Goal: Transaction & Acquisition: Purchase product/service

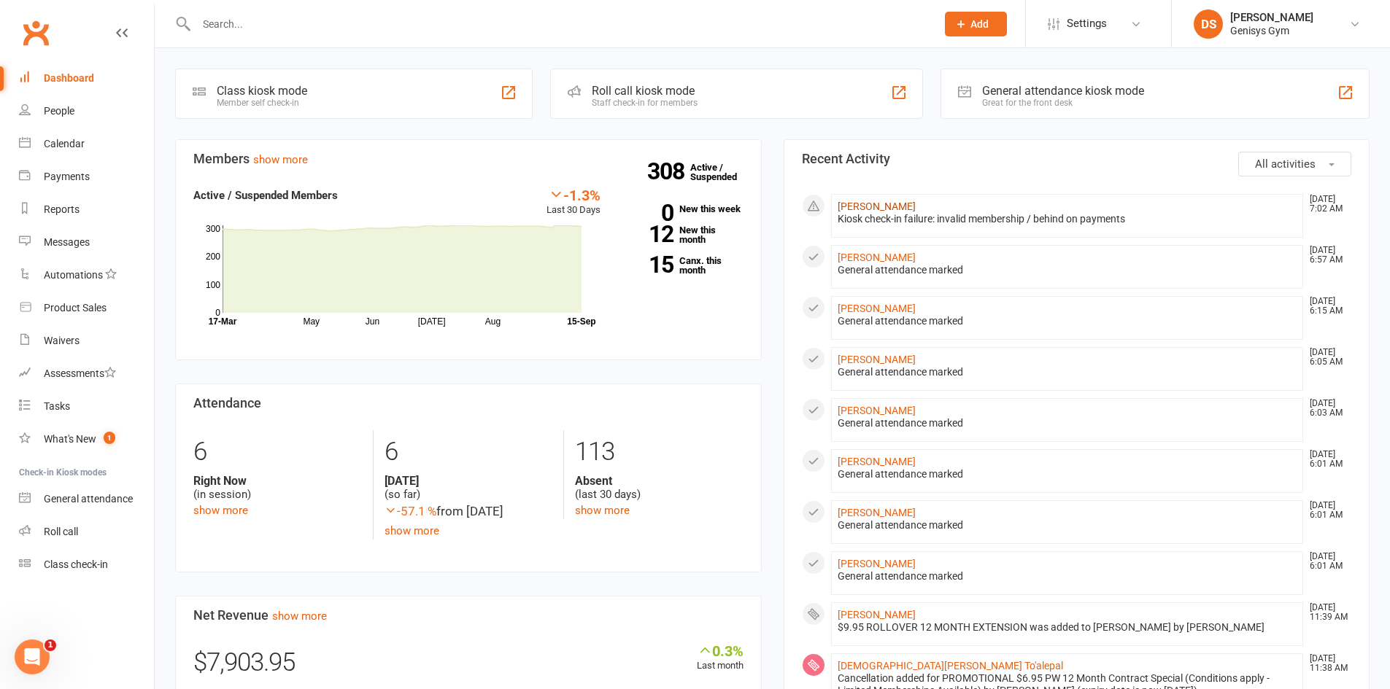
click at [873, 212] on link "Joe Nadenic" at bounding box center [877, 207] width 78 height 12
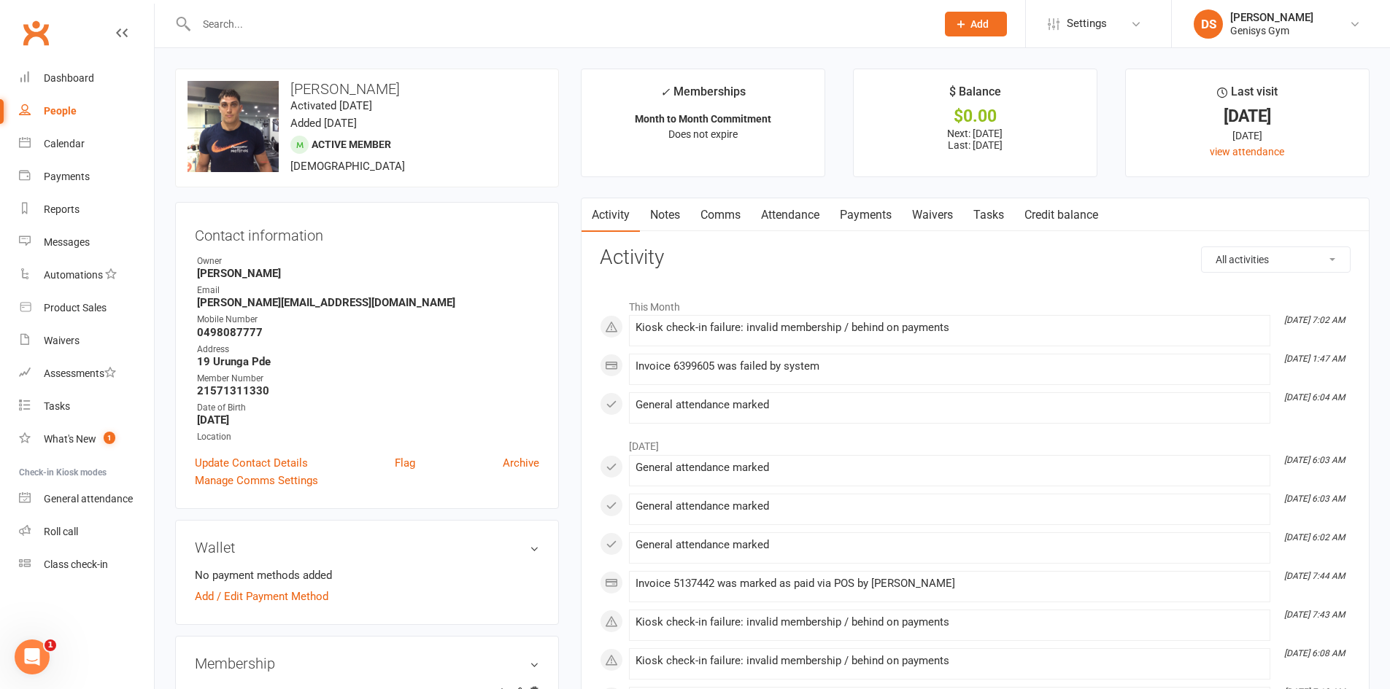
click at [876, 217] on link "Payments" at bounding box center [865, 215] width 72 height 34
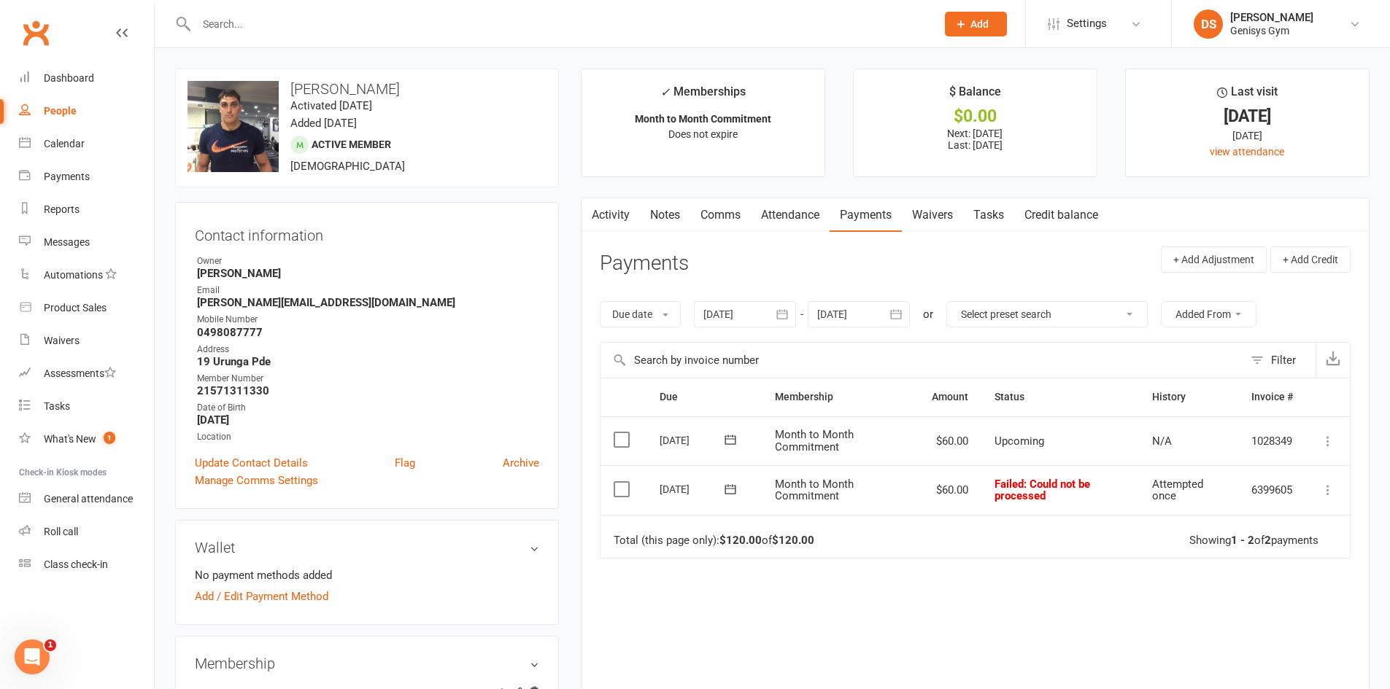
click at [798, 210] on link "Attendance" at bounding box center [790, 215] width 79 height 34
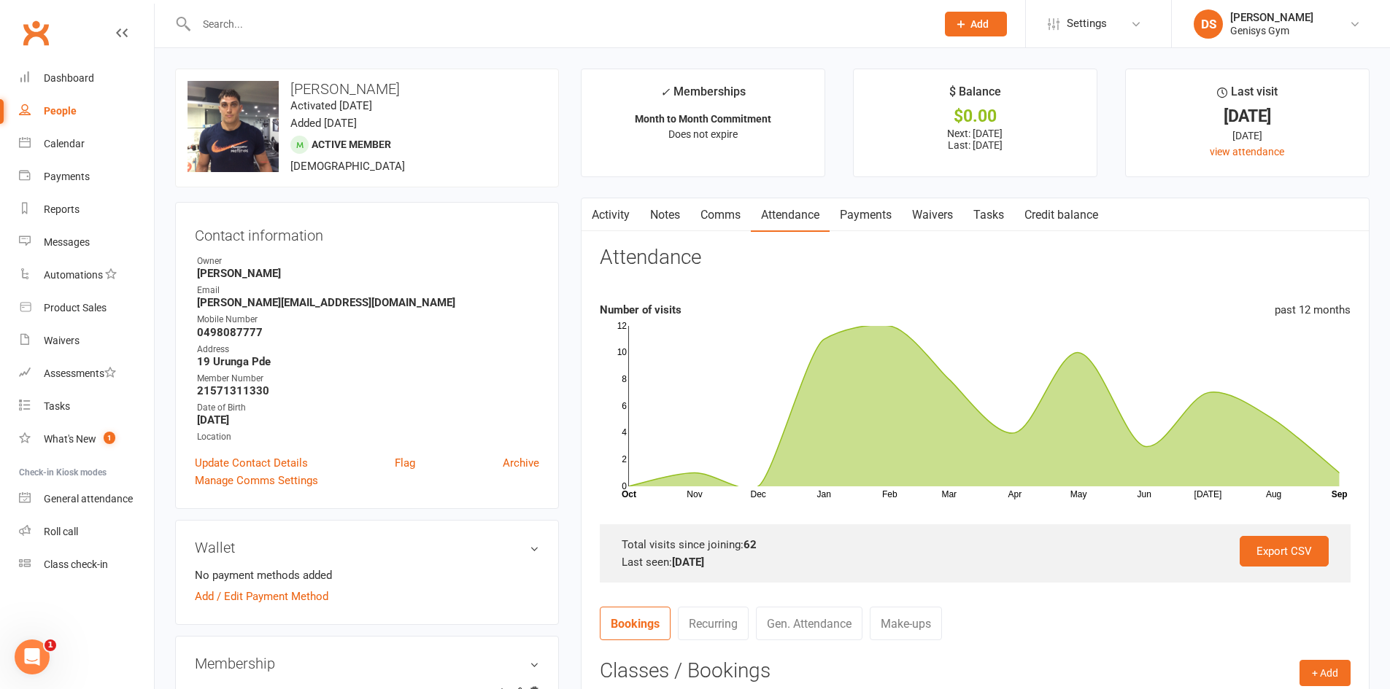
click at [629, 213] on link "Activity" at bounding box center [610, 215] width 58 height 34
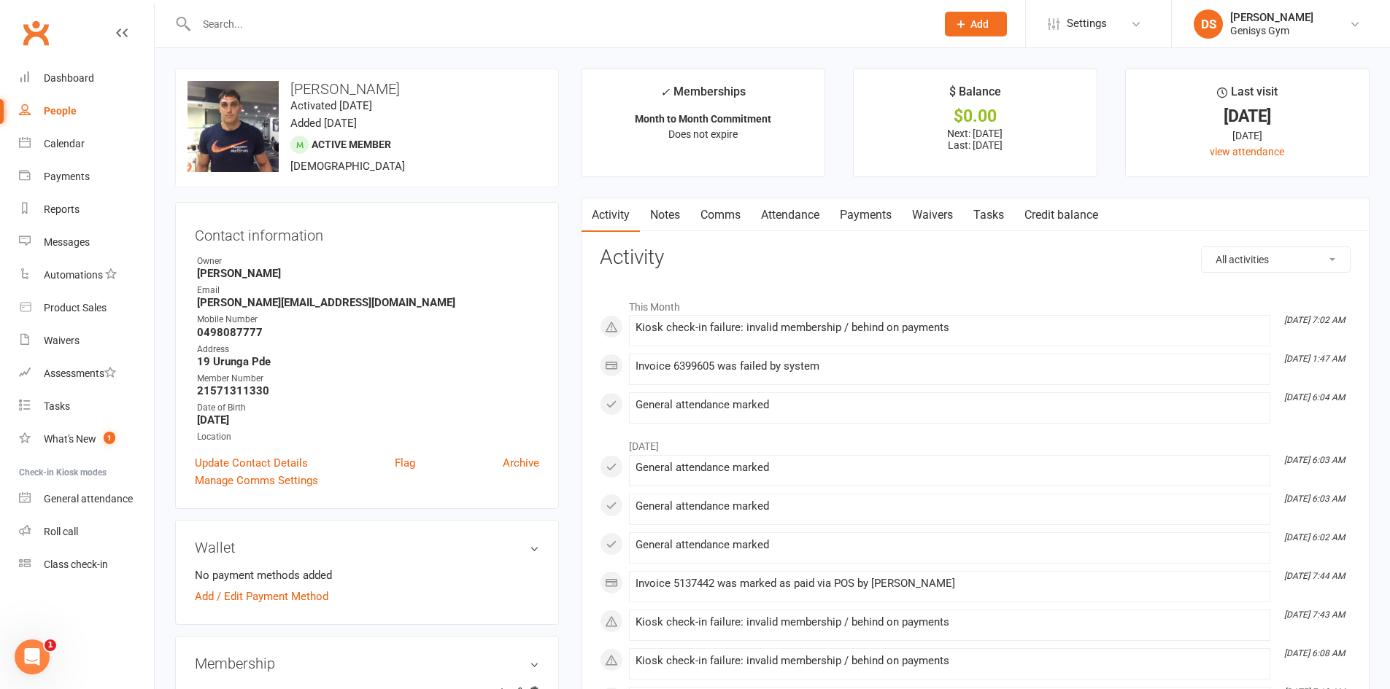
click at [877, 223] on link "Payments" at bounding box center [865, 215] width 72 height 34
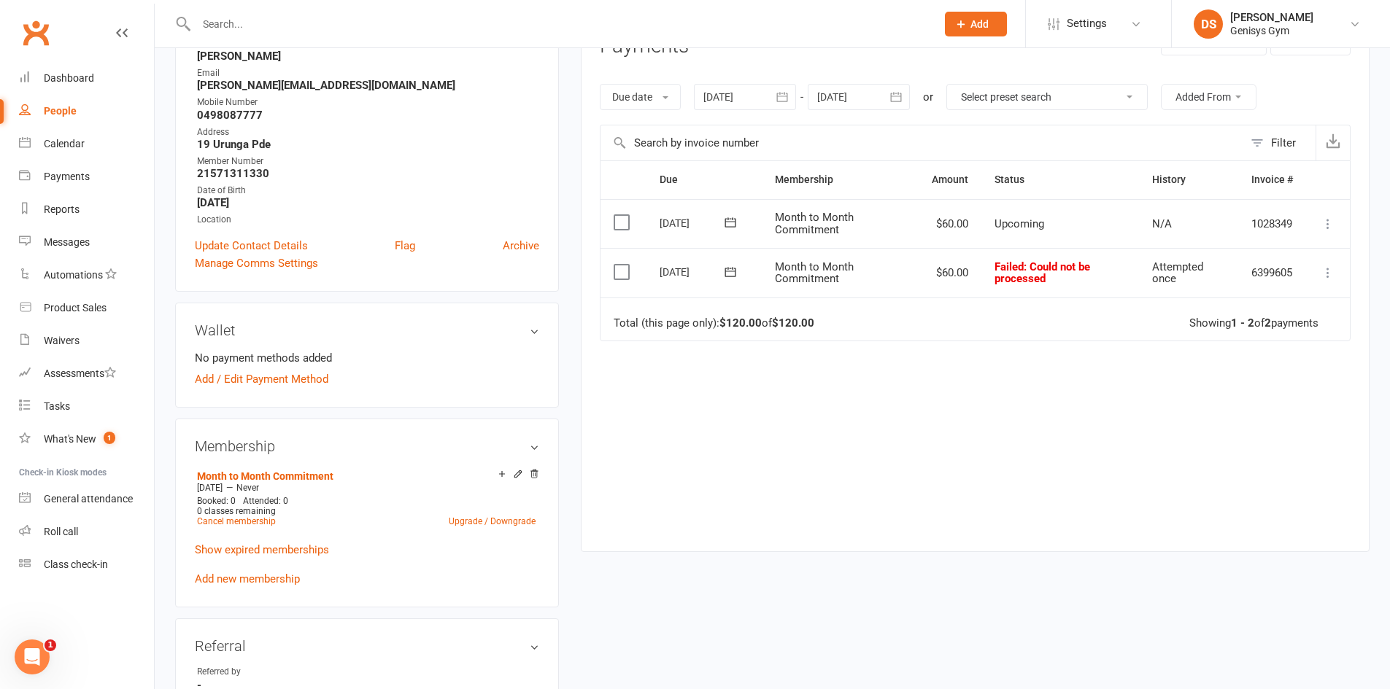
scroll to position [219, 0]
click at [744, 93] on div at bounding box center [745, 95] width 102 height 26
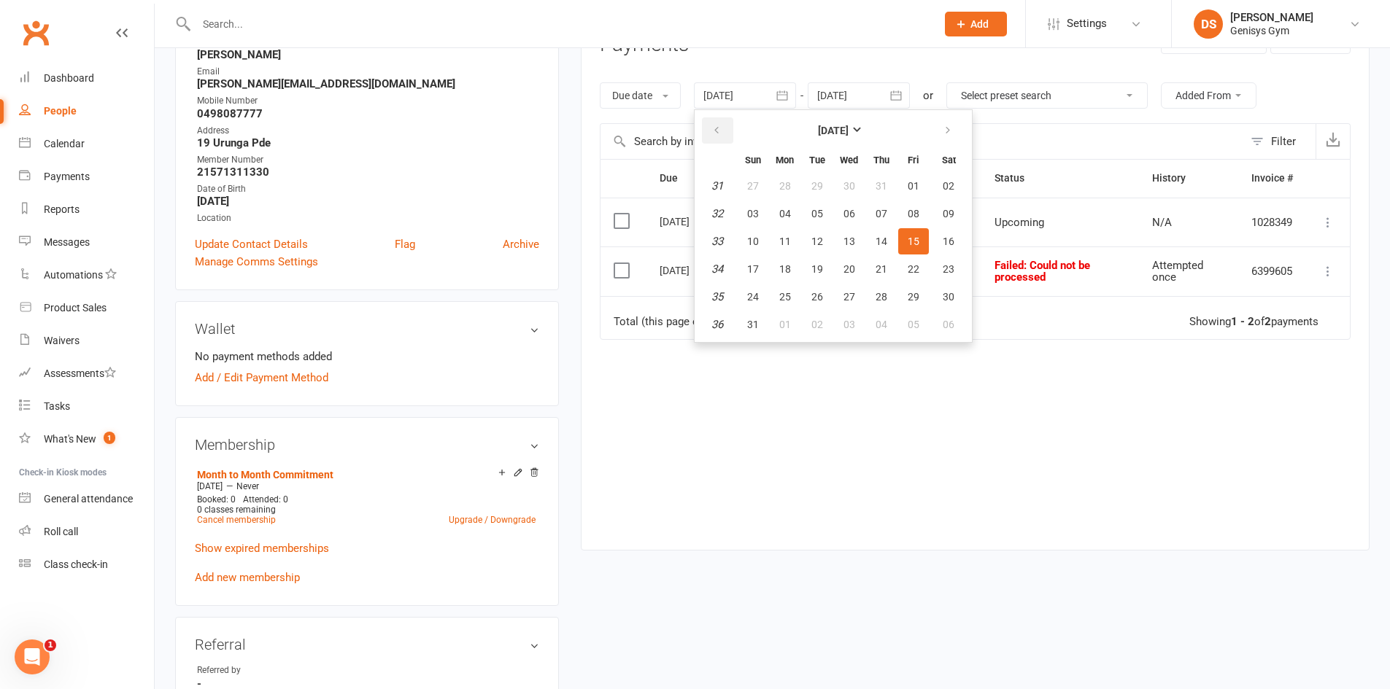
click at [726, 138] on button "button" at bounding box center [717, 130] width 31 height 26
click at [773, 252] on button "16" at bounding box center [785, 241] width 31 height 26
type input "16 Jun 2025"
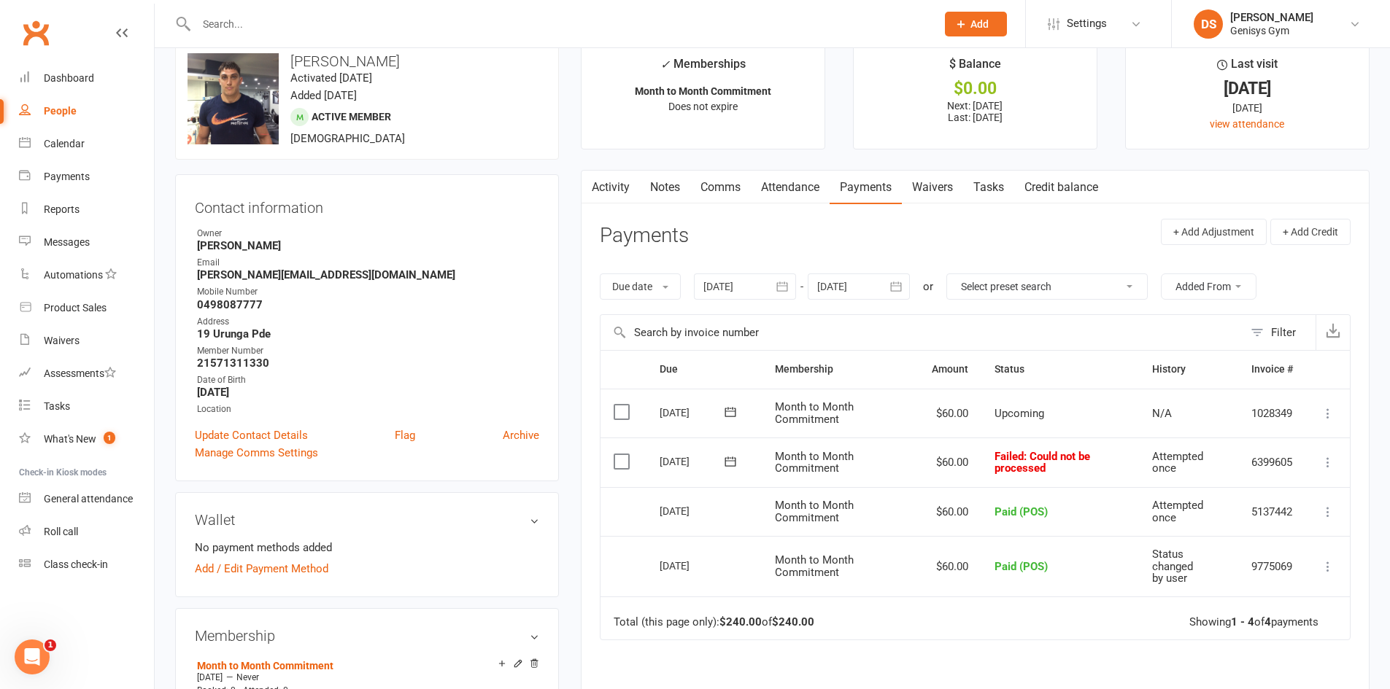
scroll to position [0, 0]
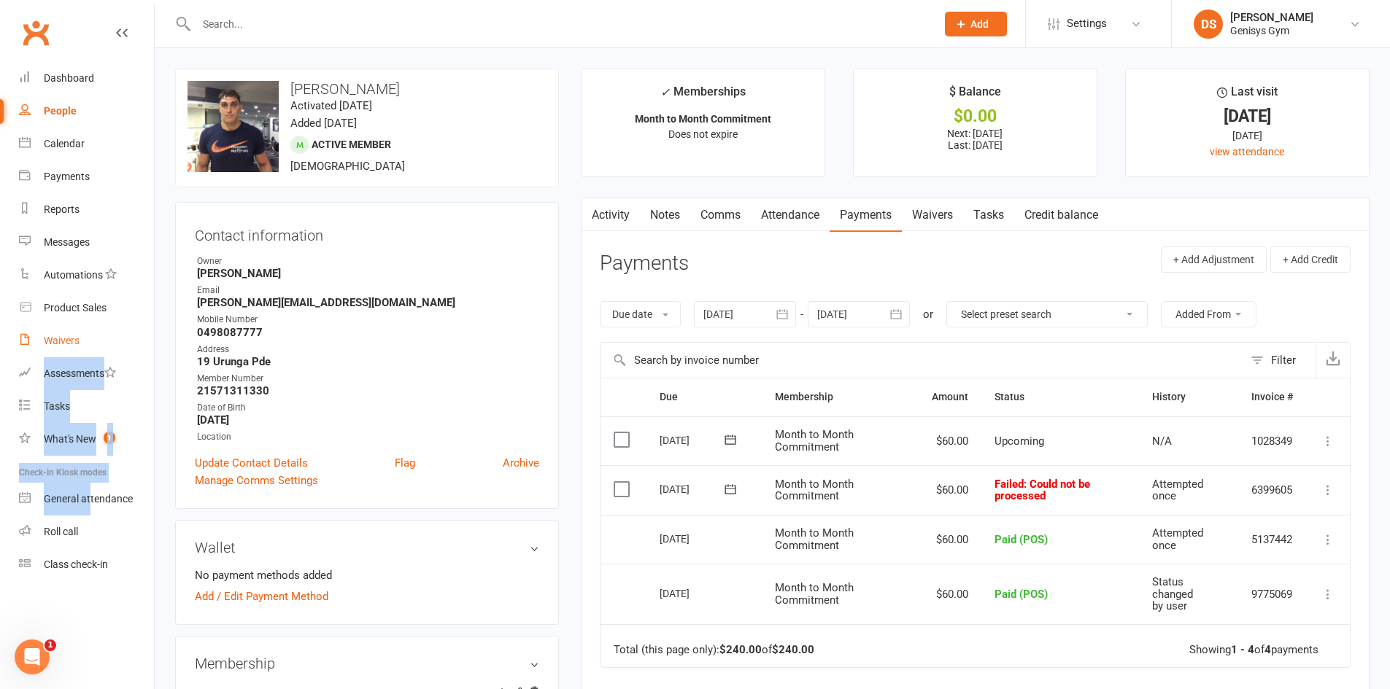
drag, startPoint x: 89, startPoint y: 497, endPoint x: 84, endPoint y: 305, distance: 191.9
click at [82, 332] on ul "Dashboard People Calendar Payments Reports Messages Automations Product Sales W…" at bounding box center [77, 321] width 154 height 519
click at [84, 305] on div "Product Sales" at bounding box center [75, 308] width 63 height 12
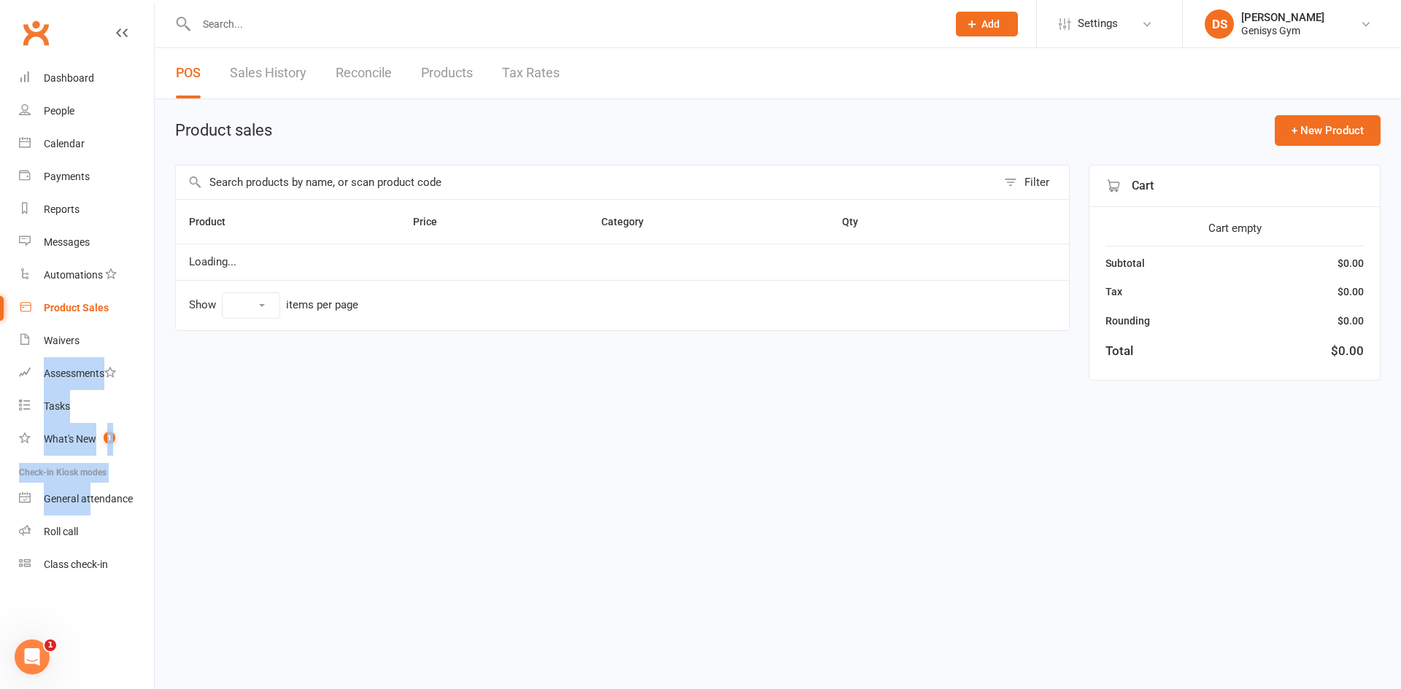
select select "10"
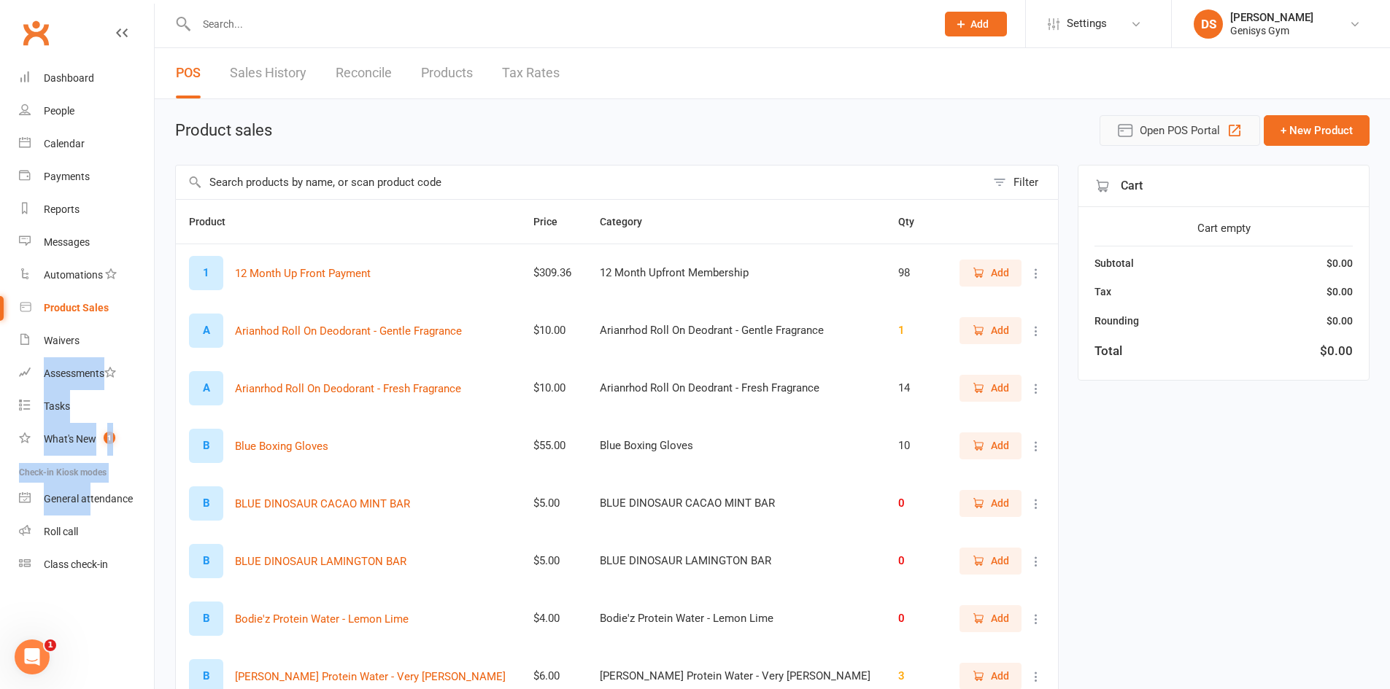
click at [1209, 134] on span "Open POS Portal" at bounding box center [1180, 131] width 80 height 18
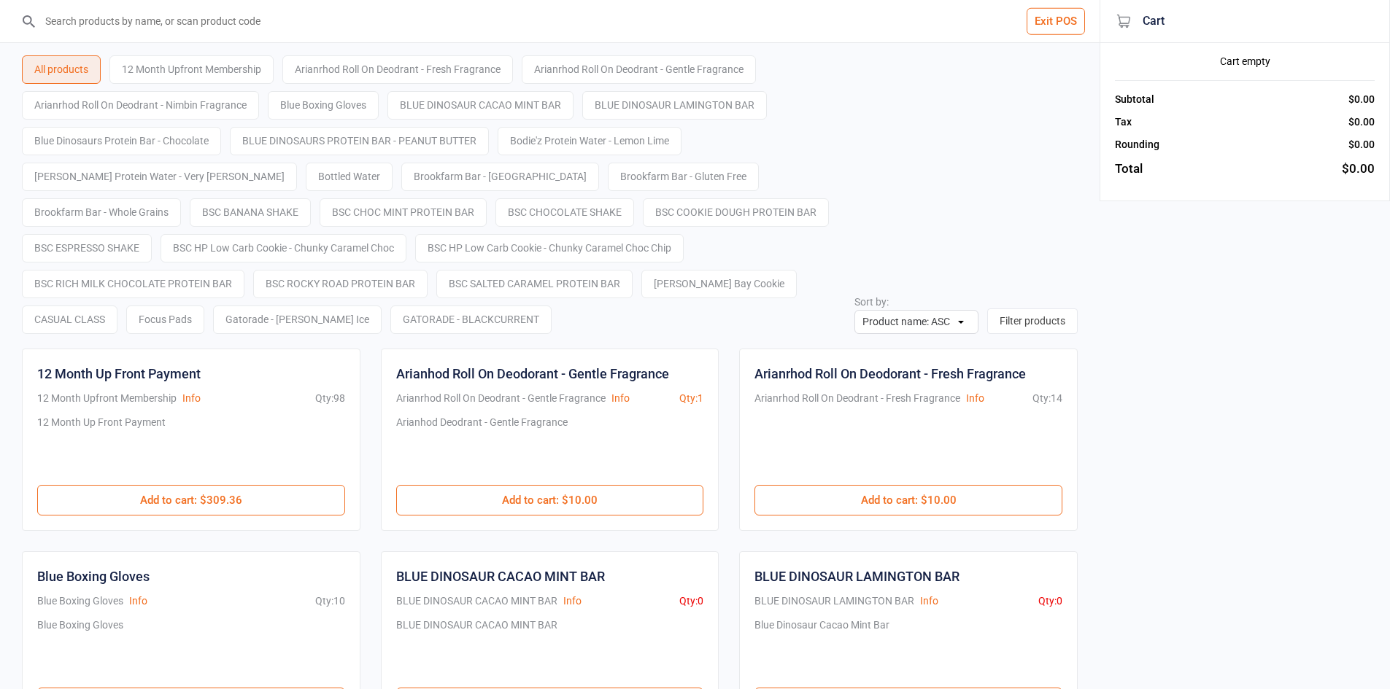
click at [197, 11] on input "search" at bounding box center [558, 21] width 1041 height 42
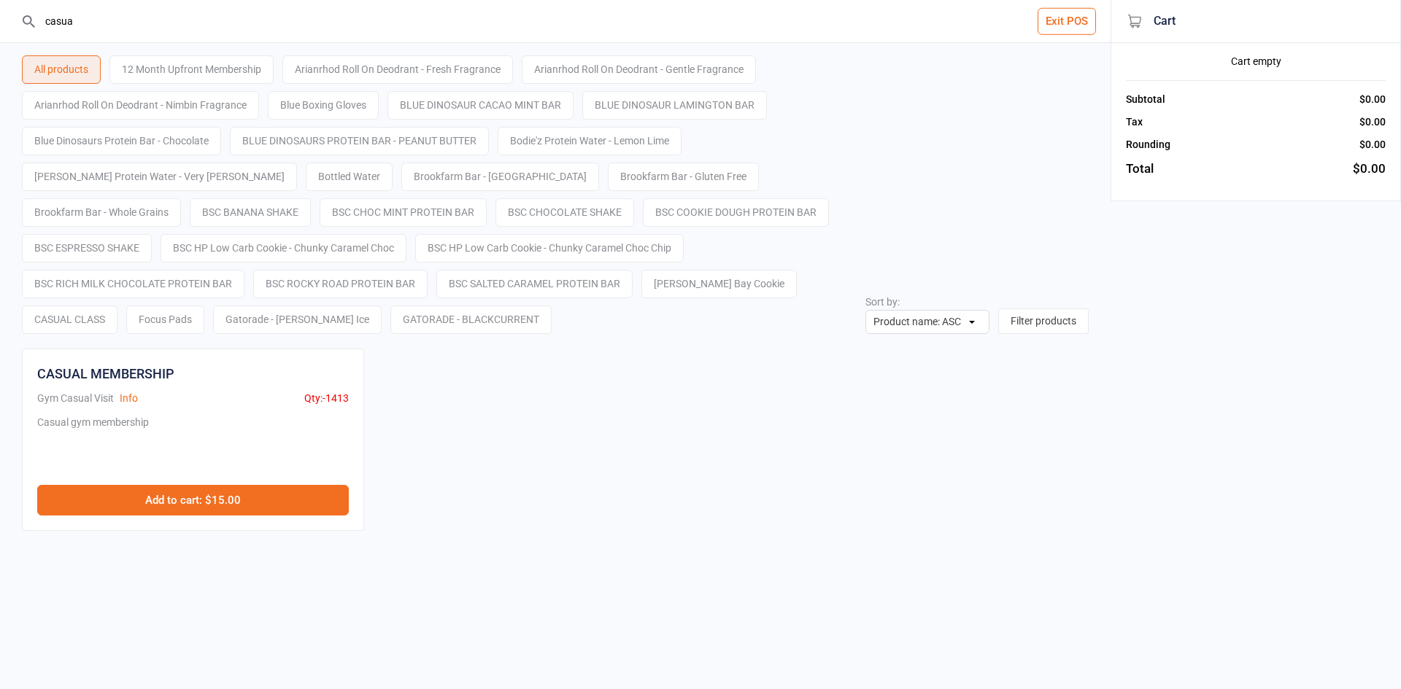
type input "casua"
click at [227, 515] on button "Add to cart : $15.00" at bounding box center [193, 500] width 312 height 31
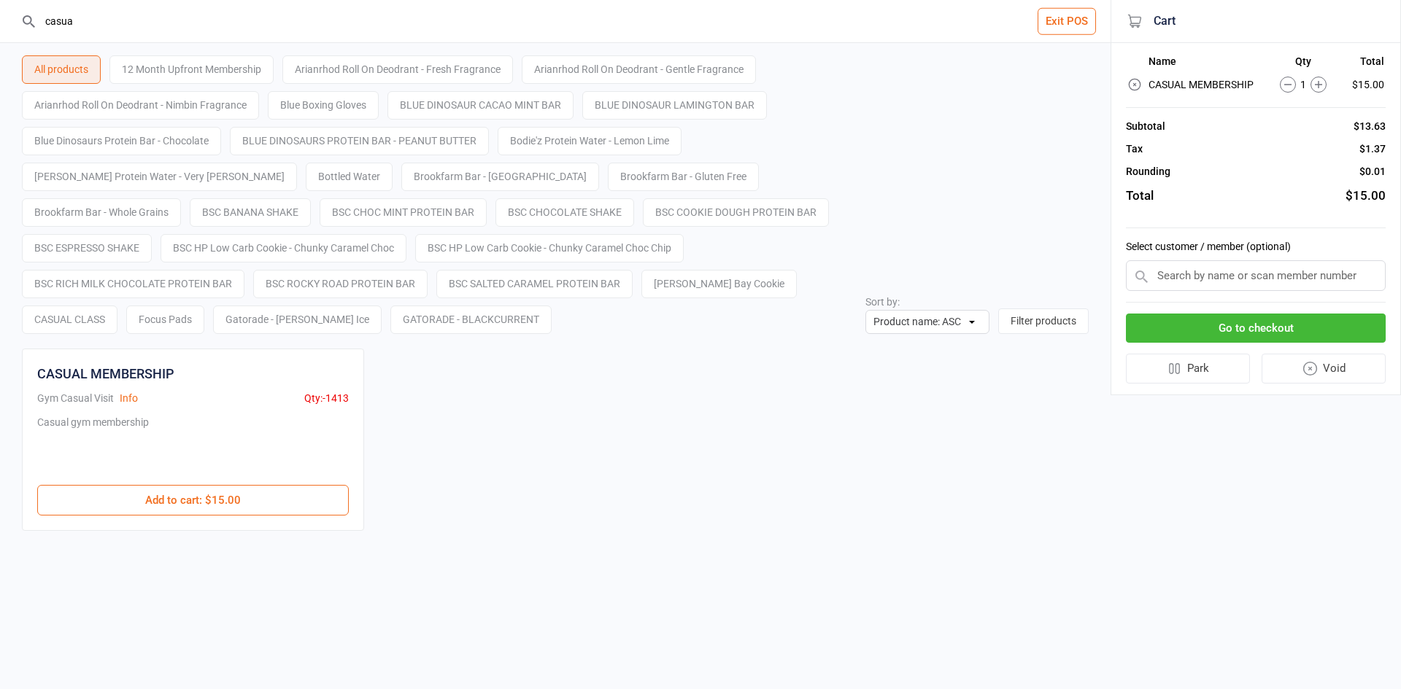
click at [1233, 282] on input "text" at bounding box center [1256, 275] width 260 height 31
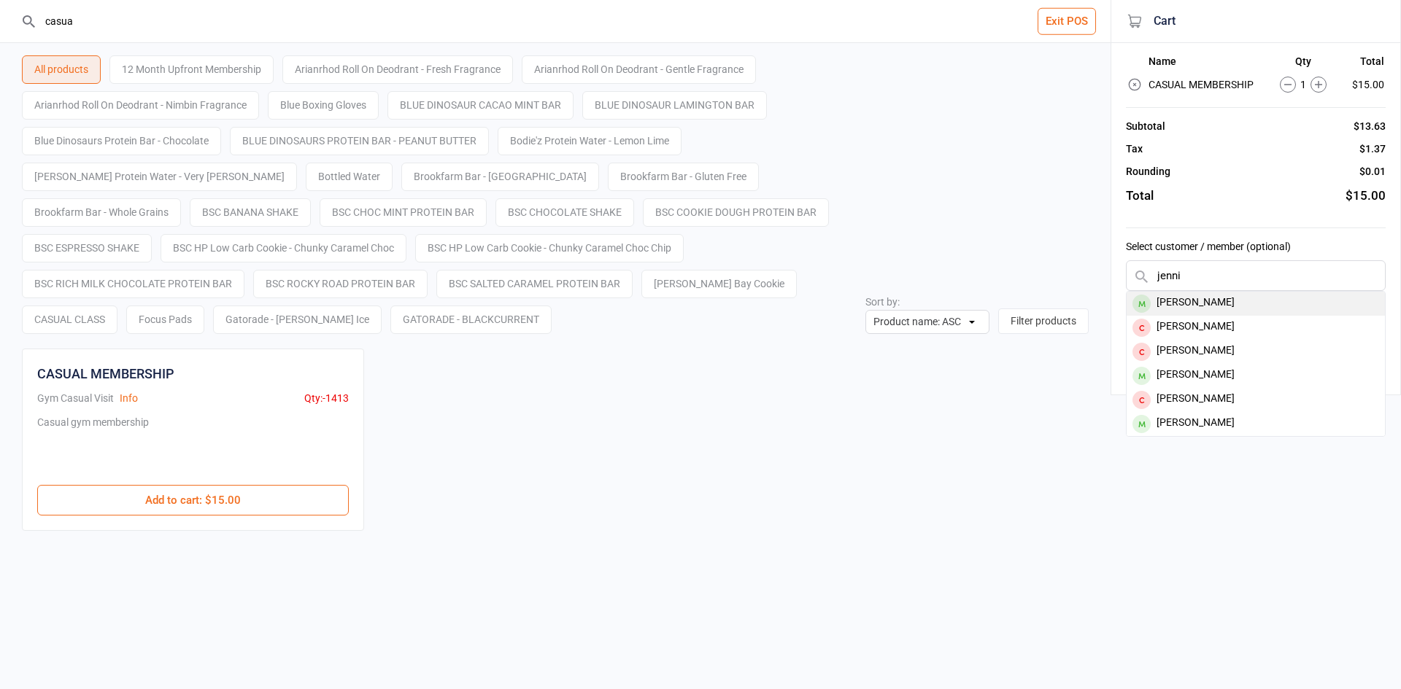
type input "jenni"
click at [1235, 303] on div "[PERSON_NAME]" at bounding box center [1255, 304] width 258 height 24
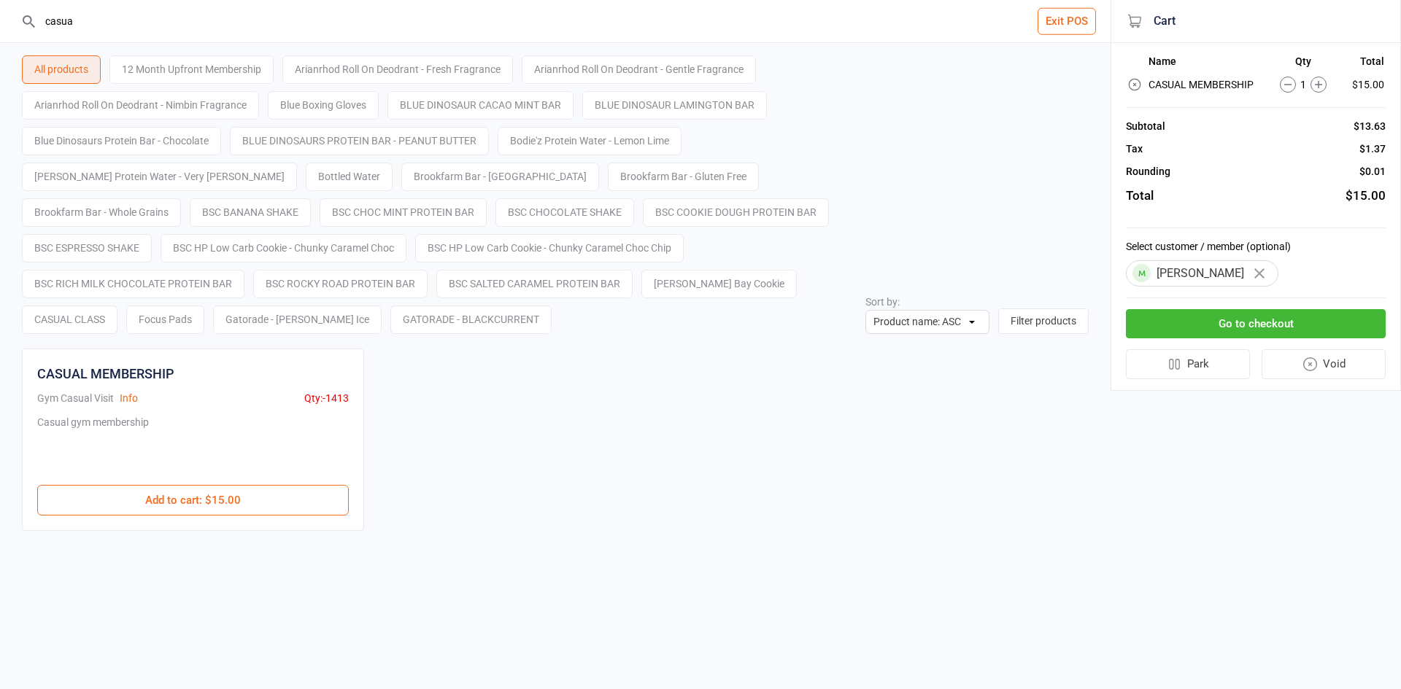
click at [1248, 327] on button "Go to checkout" at bounding box center [1256, 324] width 260 height 30
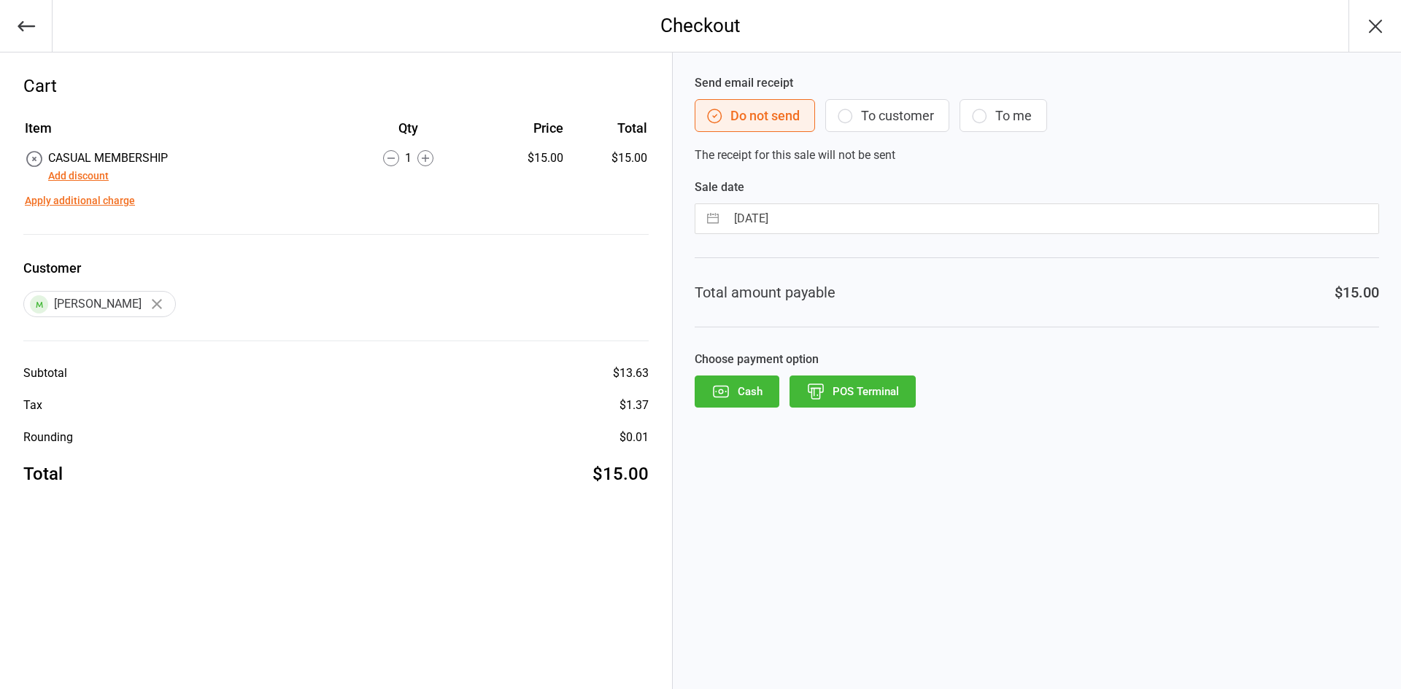
click at [62, 182] on button "Add discount" at bounding box center [78, 176] width 61 height 15
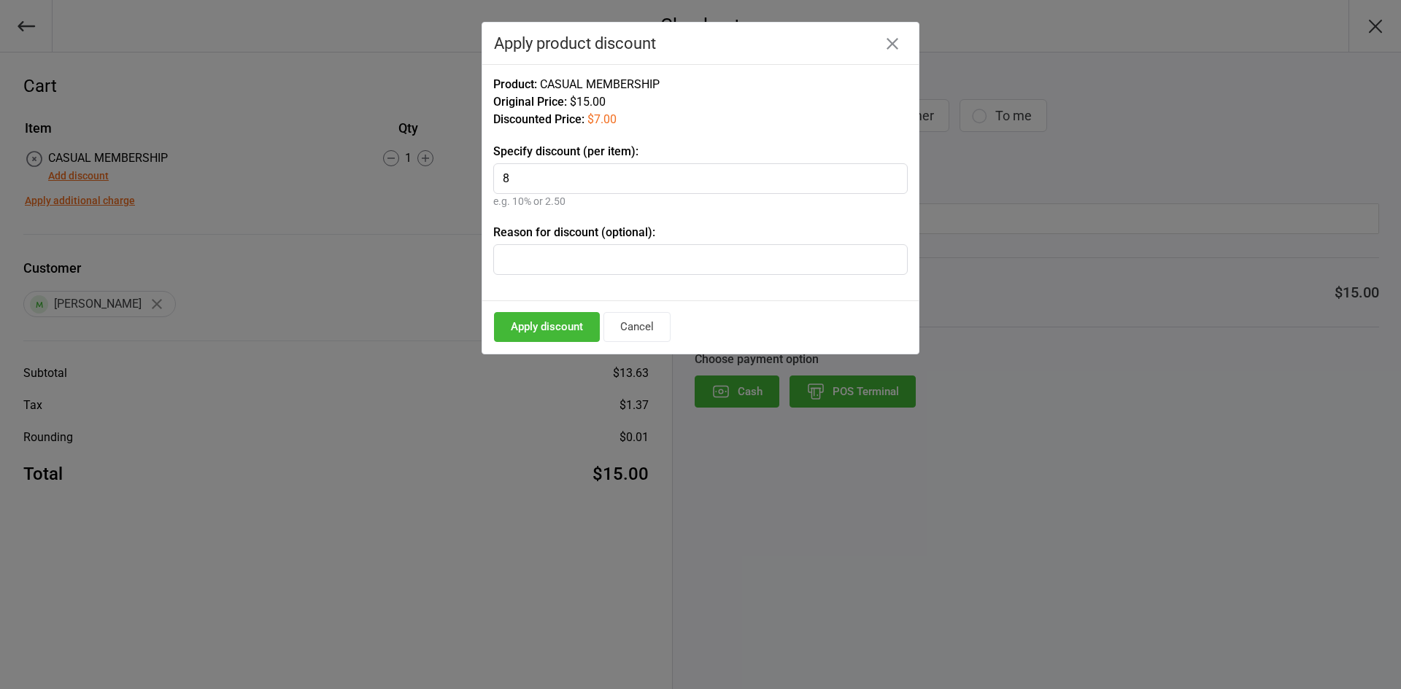
type input "8"
type input "Jock"
click at [526, 327] on button "Apply discount" at bounding box center [547, 327] width 106 height 30
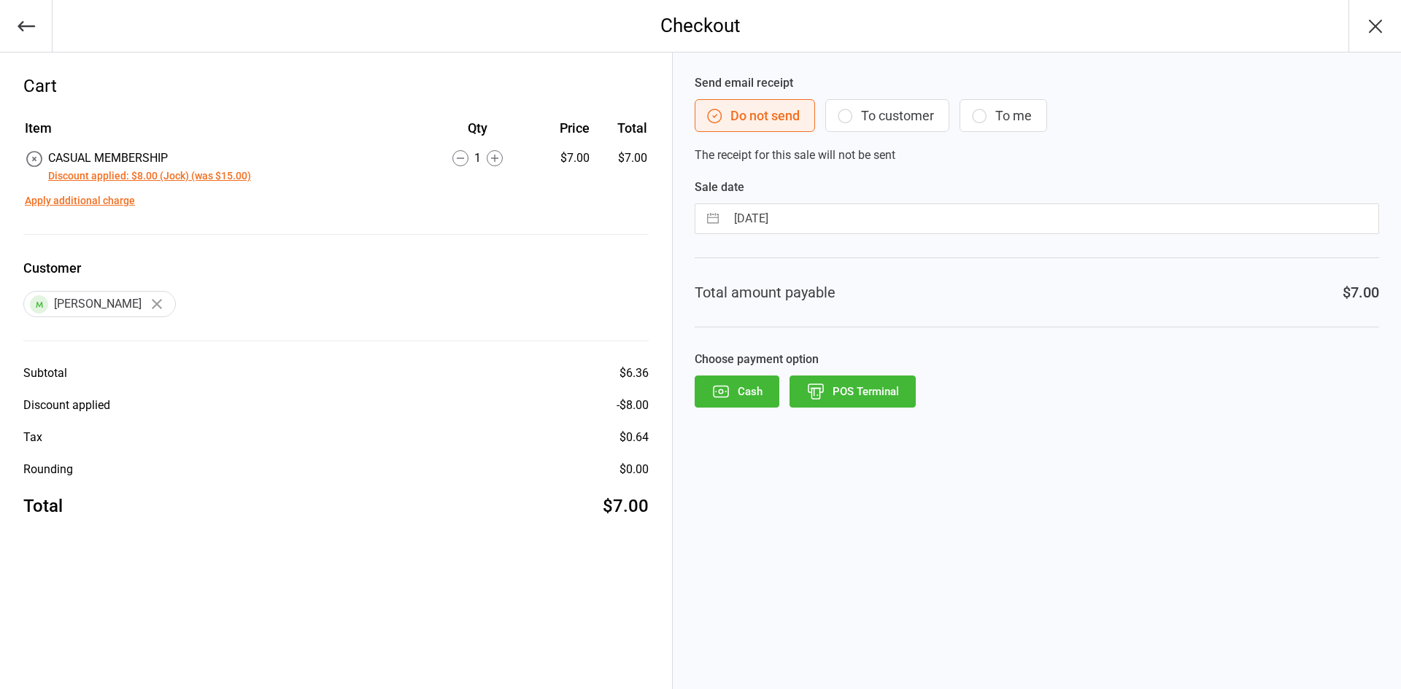
click at [843, 403] on button "POS Terminal" at bounding box center [852, 392] width 126 height 32
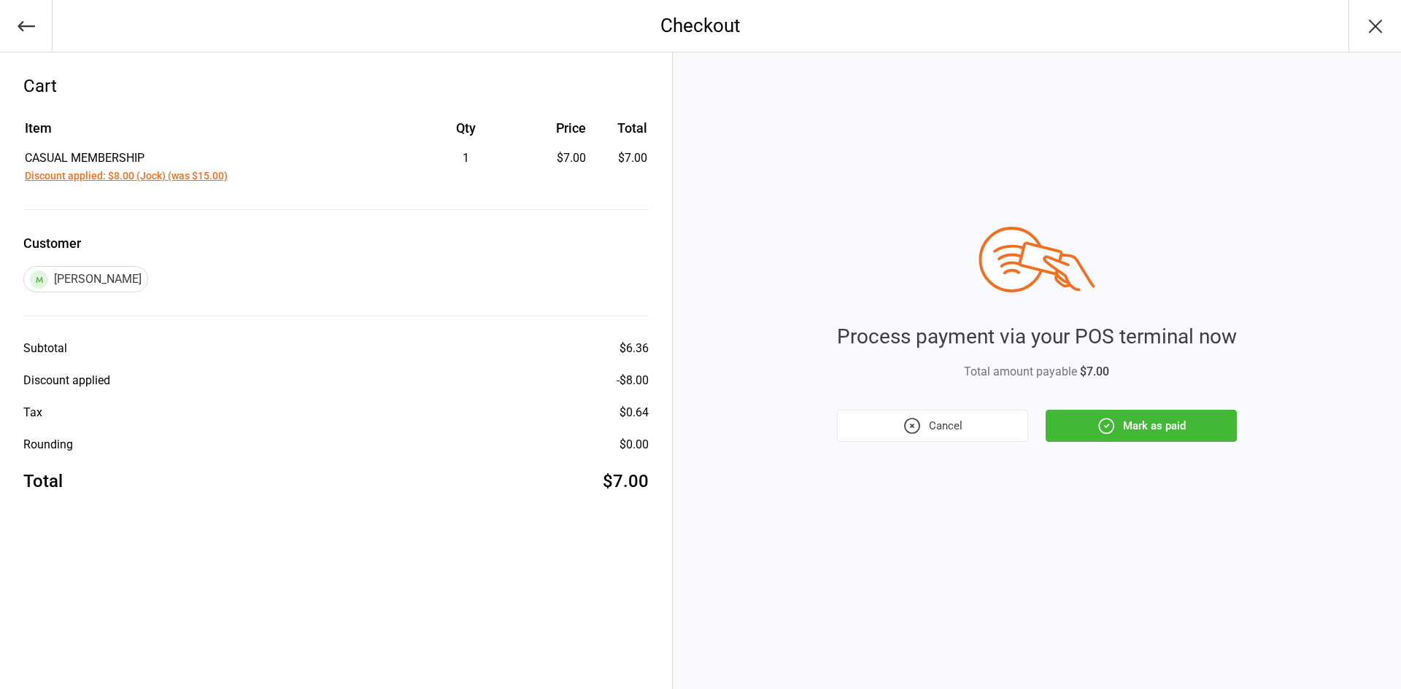
click at [1204, 436] on button "Mark as paid" at bounding box center [1140, 426] width 191 height 32
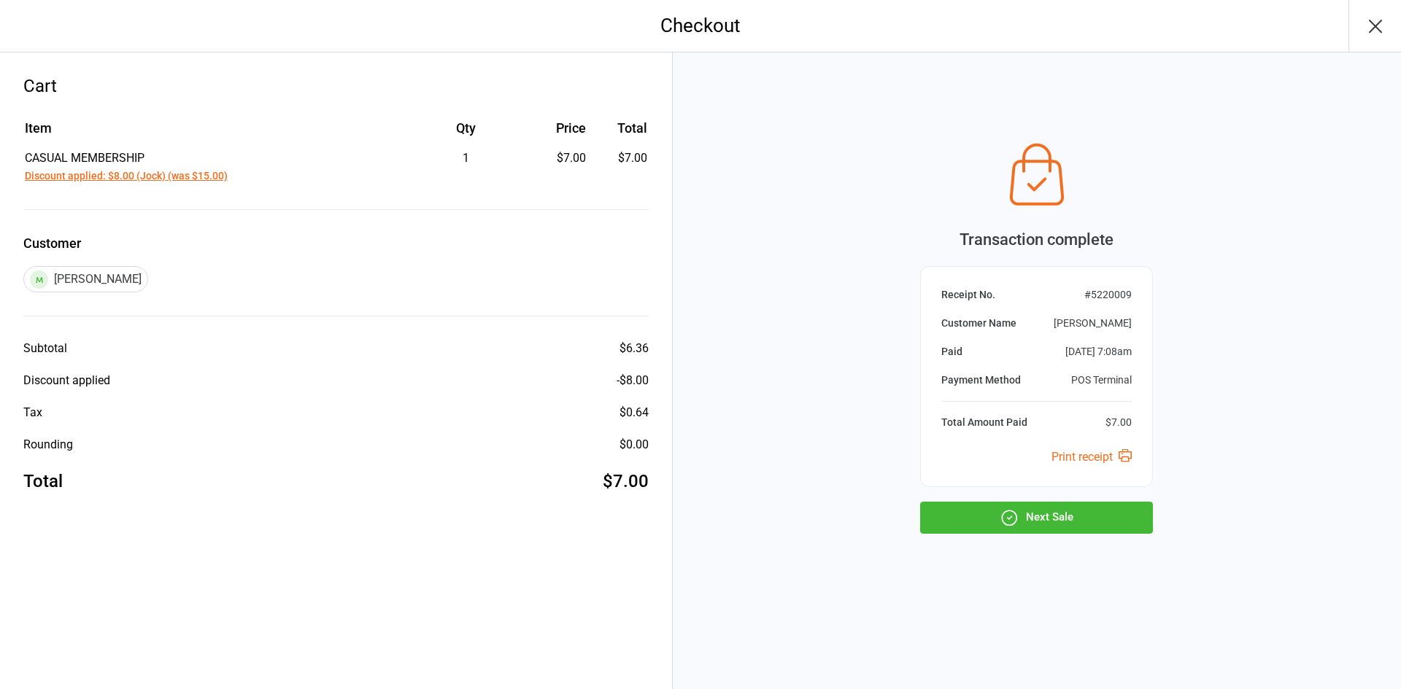
click at [1089, 515] on button "Next Sale" at bounding box center [1036, 518] width 233 height 32
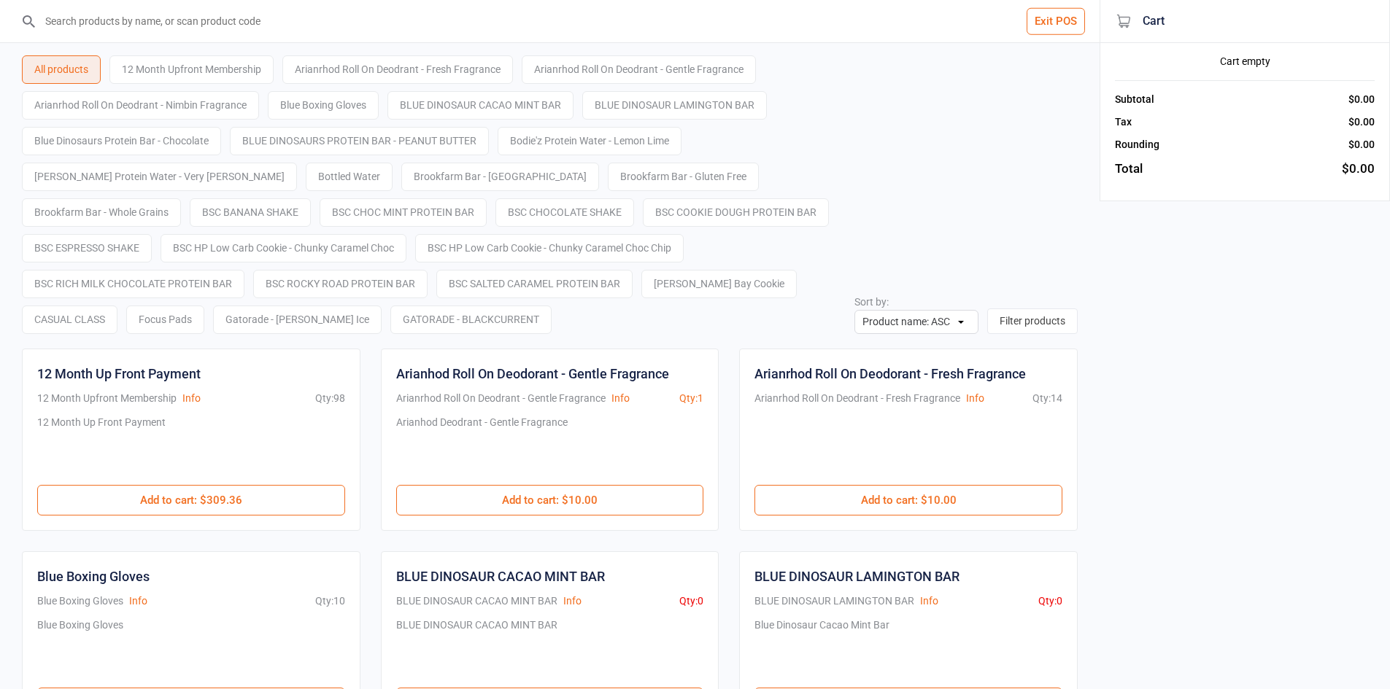
click at [1064, 20] on button "Exit POS" at bounding box center [1055, 21] width 58 height 27
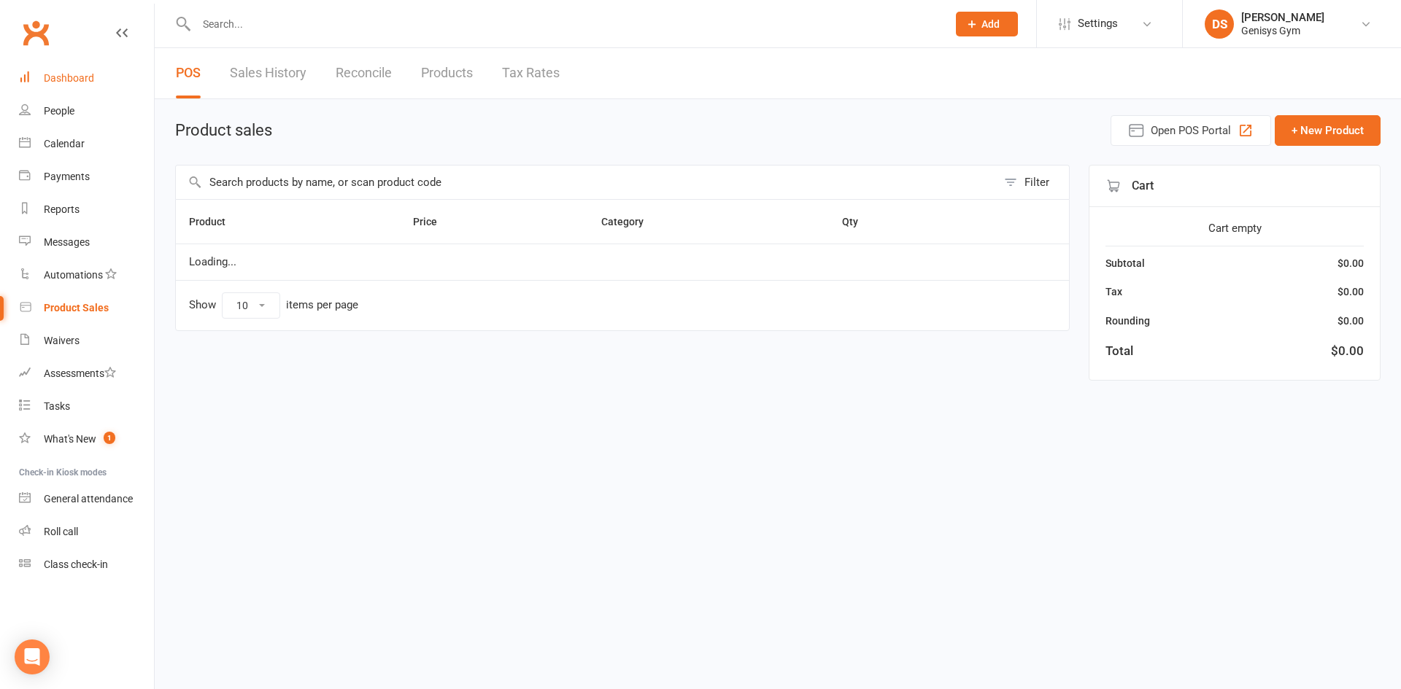
click at [51, 69] on link "Dashboard" at bounding box center [86, 78] width 135 height 33
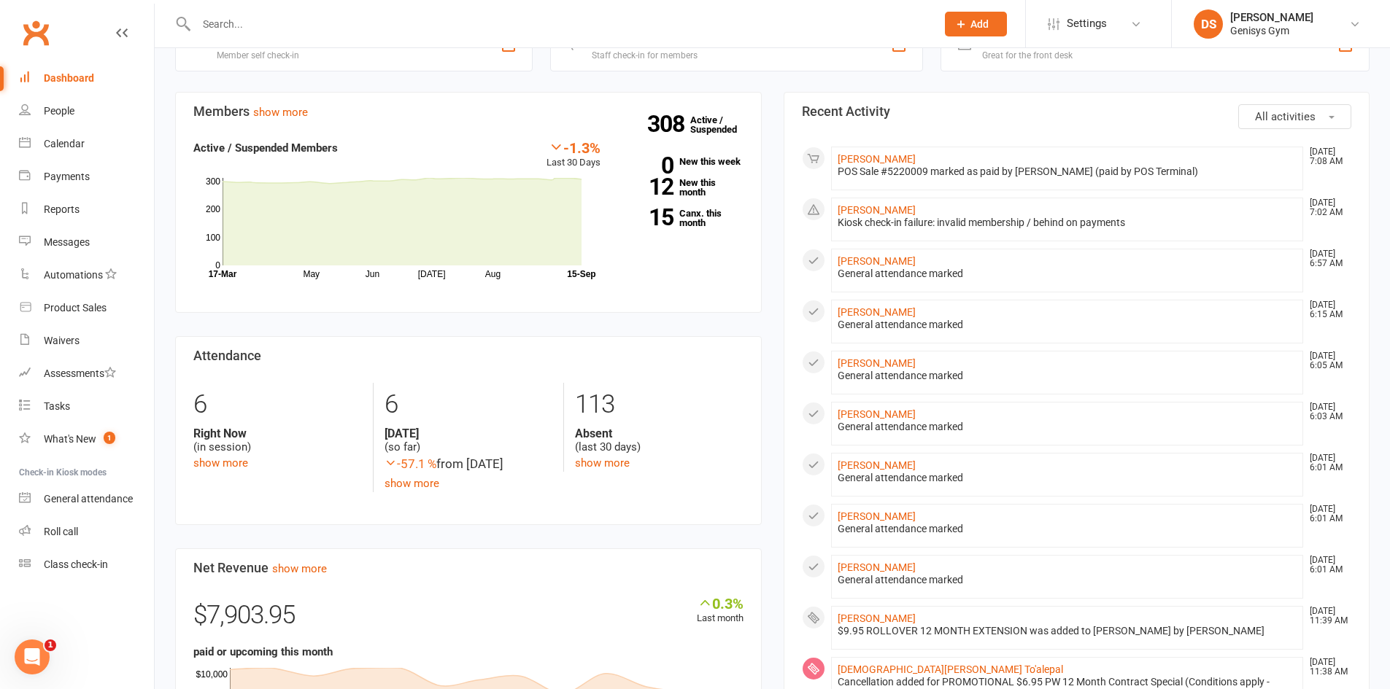
scroll to position [73, 0]
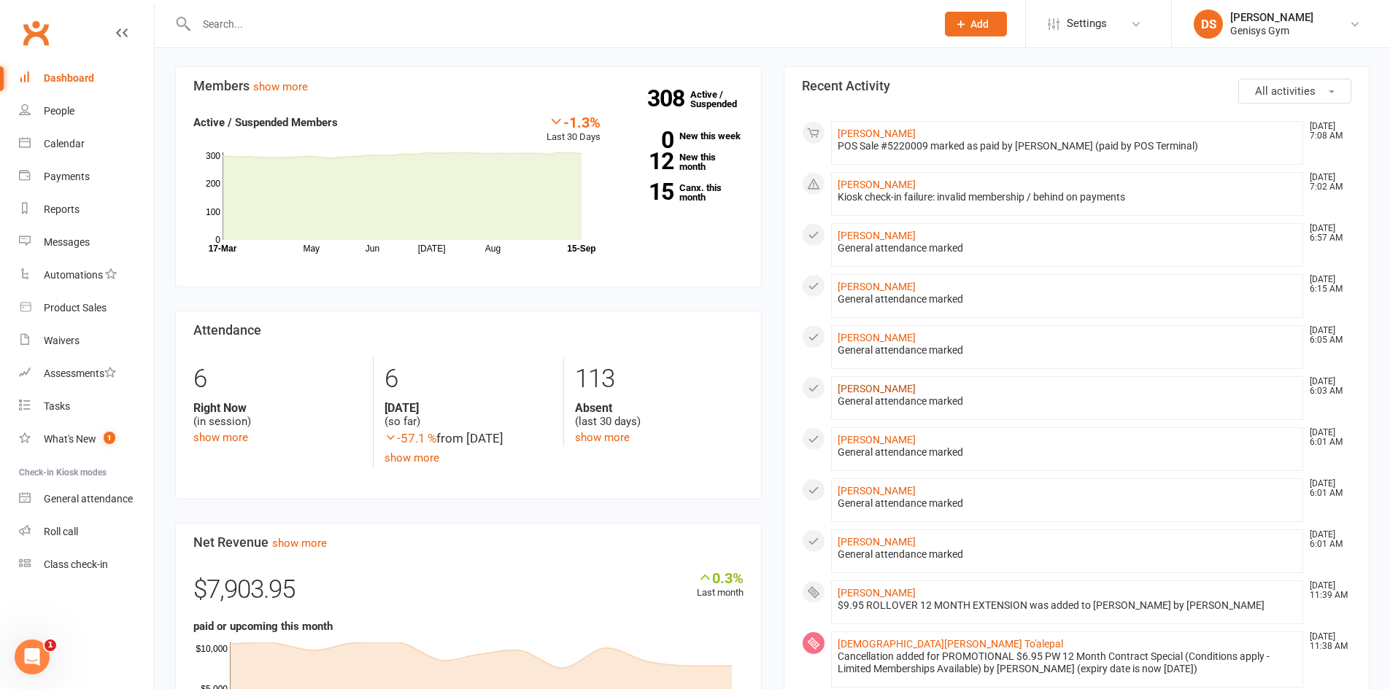
click at [894, 387] on link "[PERSON_NAME]" at bounding box center [877, 389] width 78 height 12
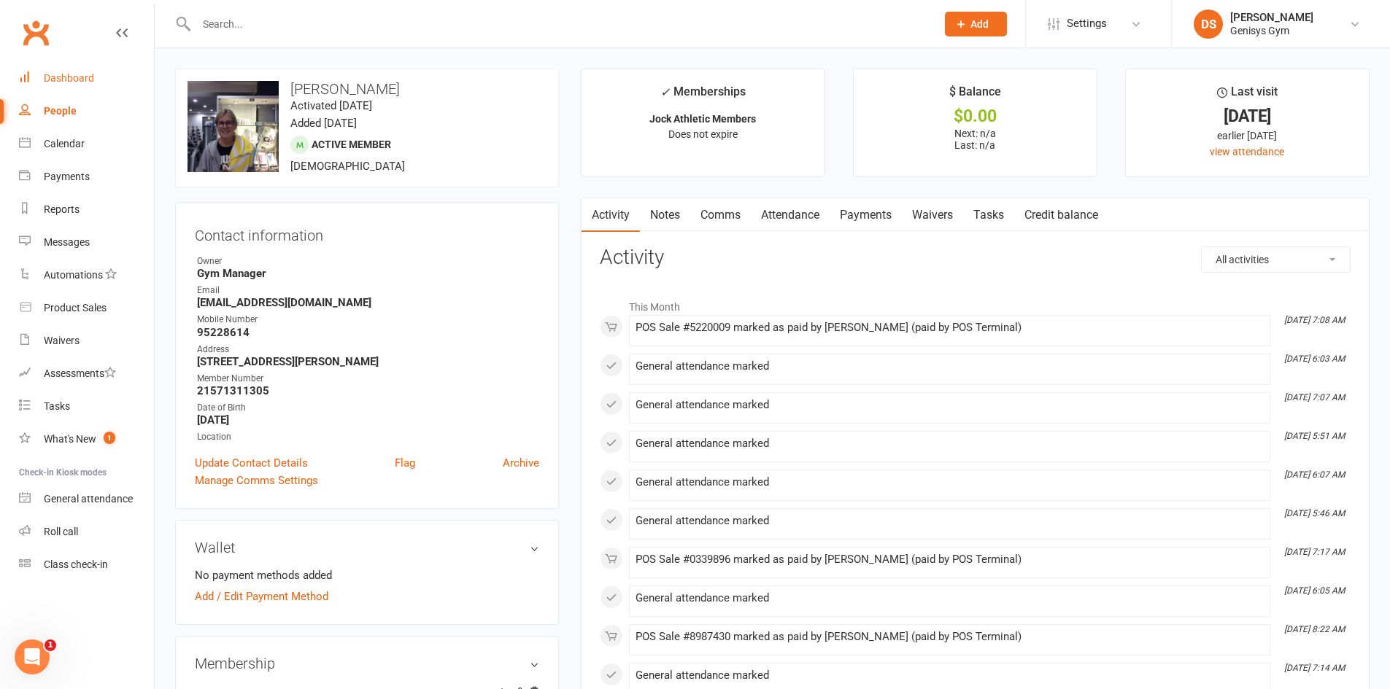
click at [77, 77] on div "Dashboard" at bounding box center [69, 78] width 50 height 12
